Goal: Task Accomplishment & Management: Use online tool/utility

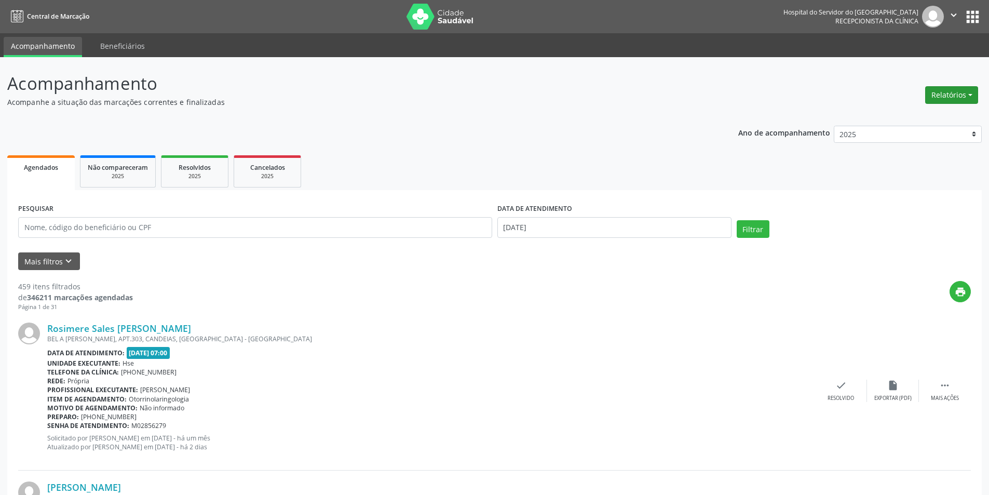
click at [944, 91] on button "Relatórios" at bounding box center [951, 95] width 53 height 18
click at [923, 114] on link "Agendamentos" at bounding box center [923, 117] width 112 height 15
select select "8"
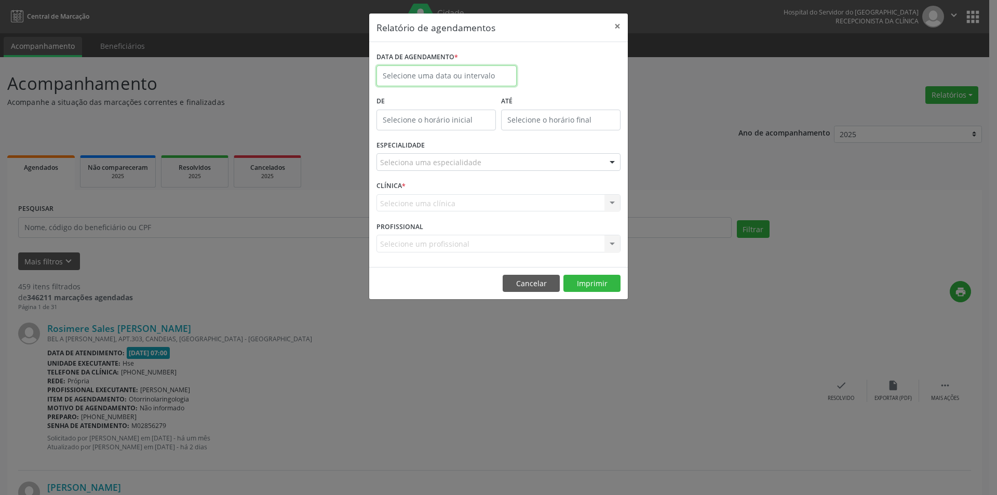
click at [470, 84] on body "Central de Marcação Hospital do Servidor do [GEOGRAPHIC_DATA] Recepcionista da …" at bounding box center [498, 247] width 997 height 495
click at [502, 173] on span "19" at bounding box center [502, 171] width 20 height 20
type input "[DATE]"
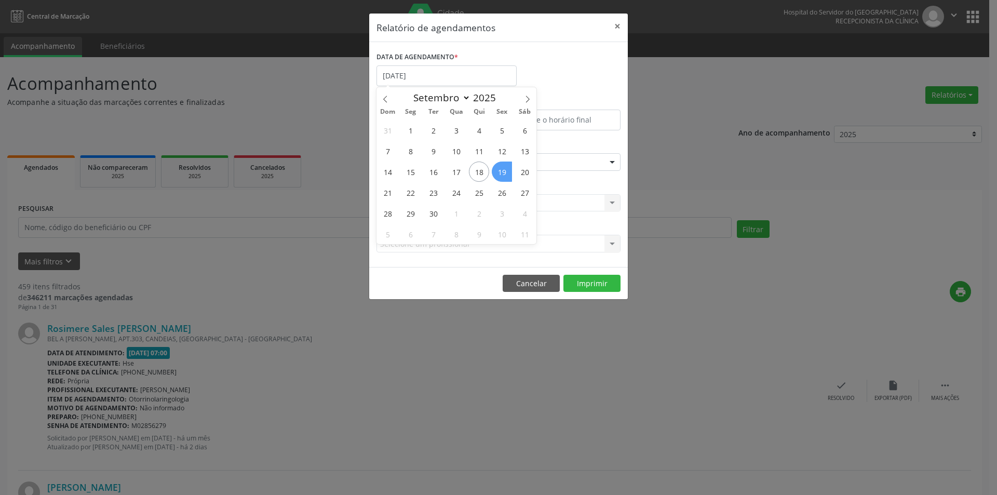
click at [502, 173] on span "19" at bounding box center [502, 171] width 20 height 20
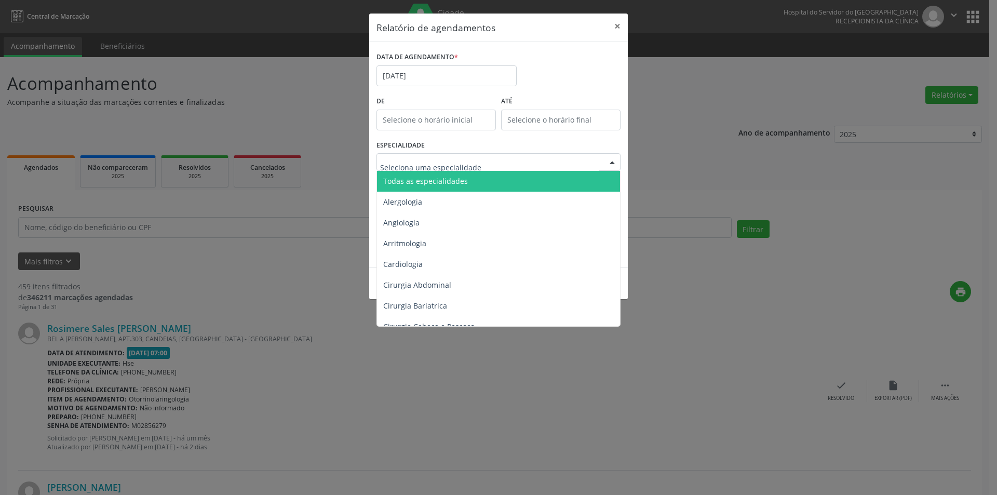
click at [447, 176] on span "Todas as especialidades" at bounding box center [425, 181] width 85 height 10
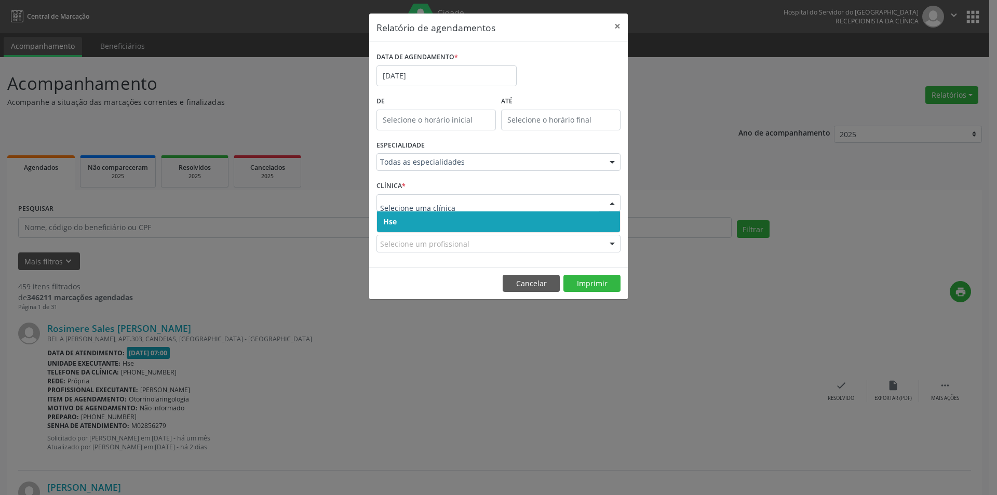
click at [430, 212] on span "Hse" at bounding box center [498, 221] width 243 height 21
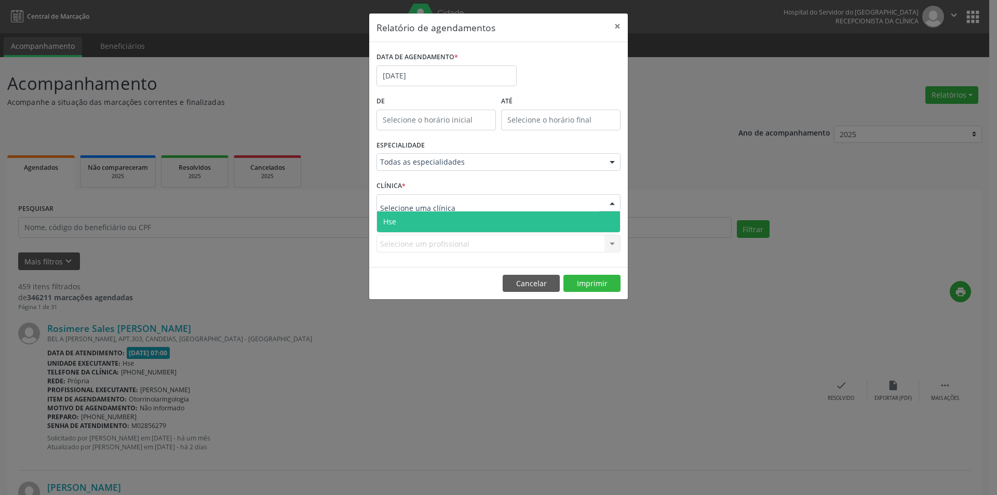
click at [427, 222] on span "Hse" at bounding box center [498, 221] width 243 height 21
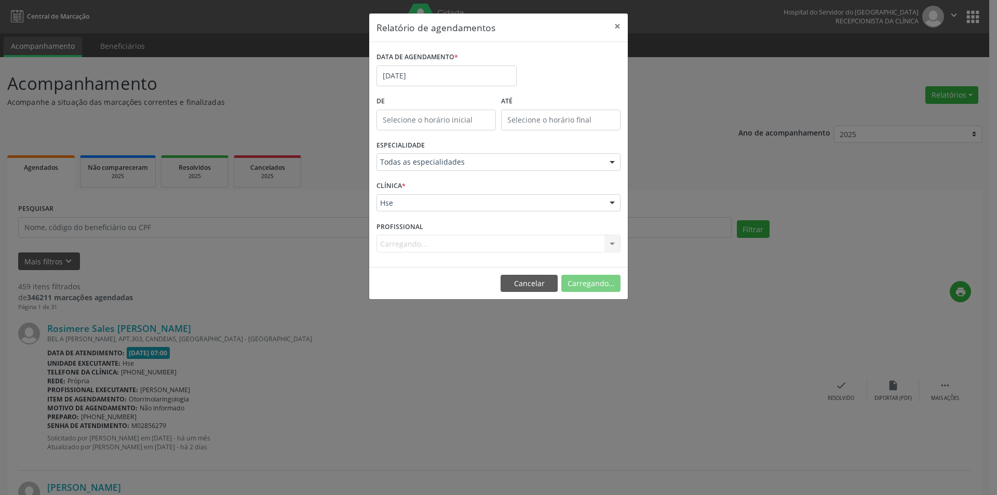
click at [415, 248] on div "Carregando... Nenhum resultado encontrado para: " " Não há nenhuma opção para s…" at bounding box center [498, 244] width 244 height 18
click at [297, 225] on div "Relatório de agendamentos × DATA DE AGENDAMENTO * [DATE] De ATÉ ESPECIALIDADE T…" at bounding box center [498, 247] width 997 height 495
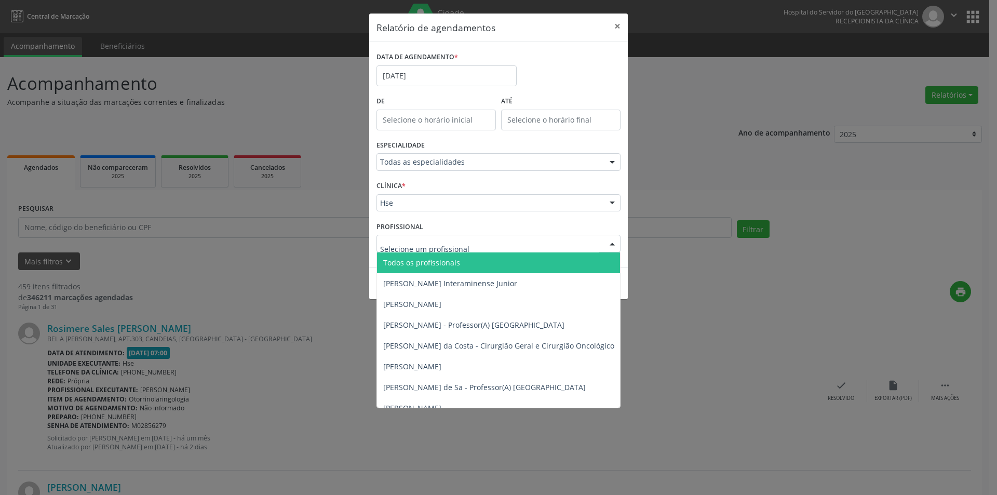
click at [413, 262] on span "Todos os profissionais" at bounding box center [421, 262] width 77 height 10
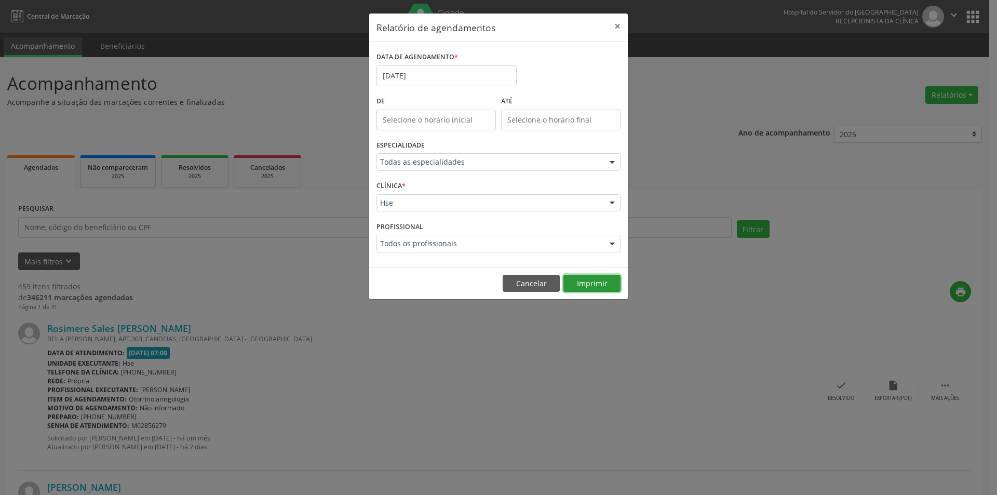
click at [612, 284] on button "Imprimir" at bounding box center [591, 284] width 57 height 18
